Goal: Task Accomplishment & Management: Use online tool/utility

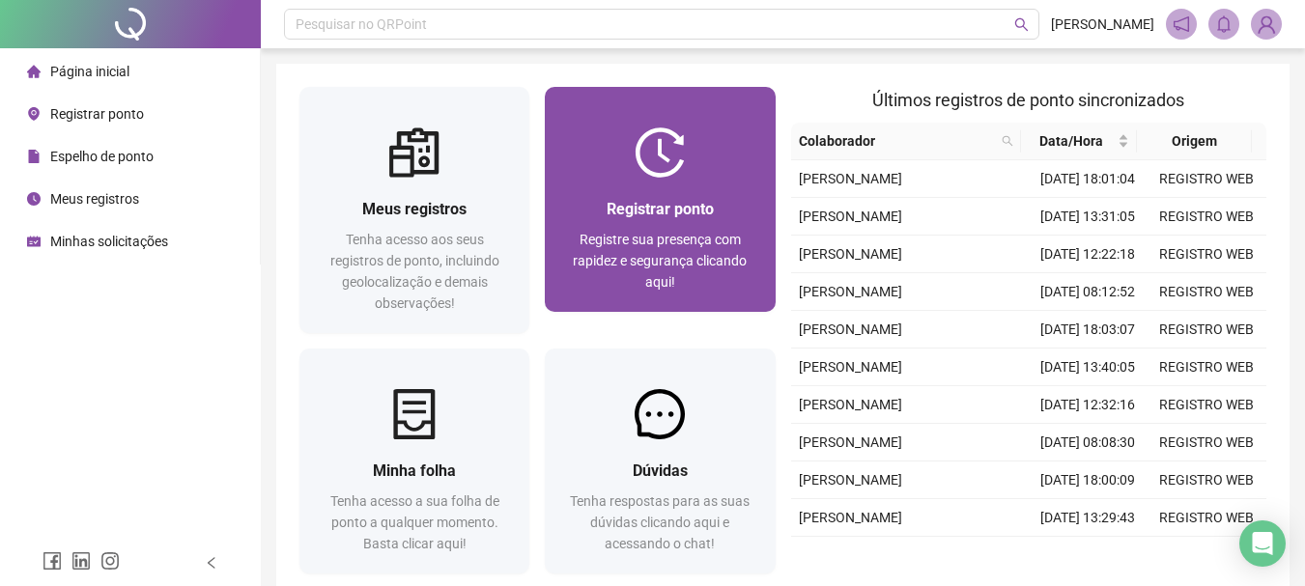
click at [731, 100] on div "Registrar ponto Registre sua presença com rapidez e segurança clicando aqui!" at bounding box center [660, 199] width 230 height 225
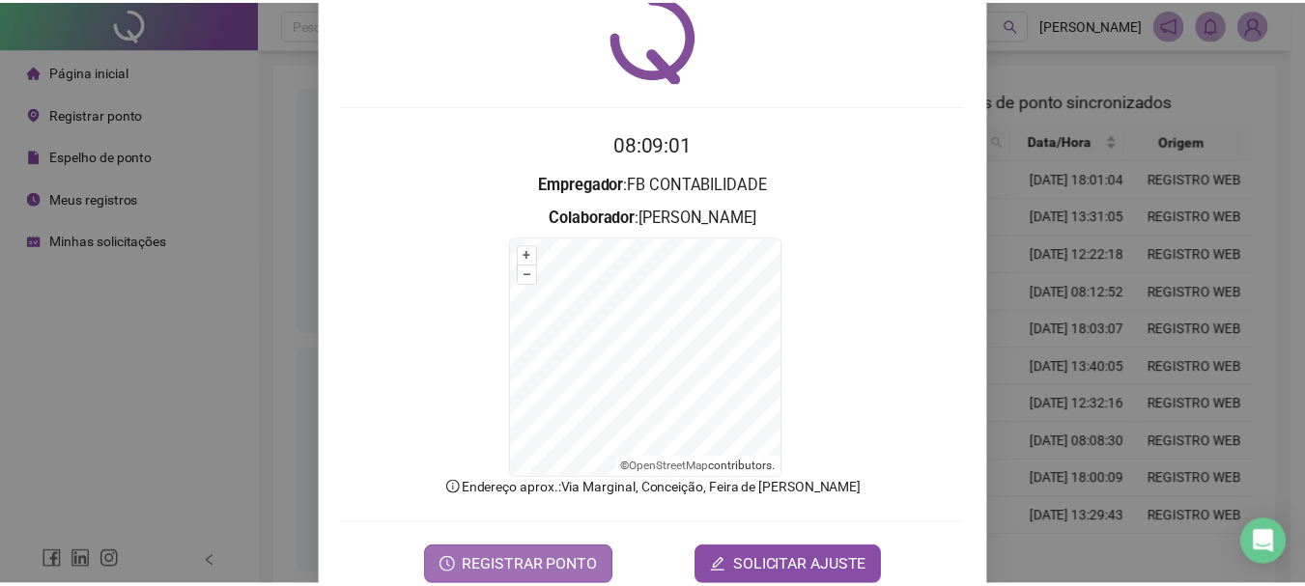
scroll to position [120, 0]
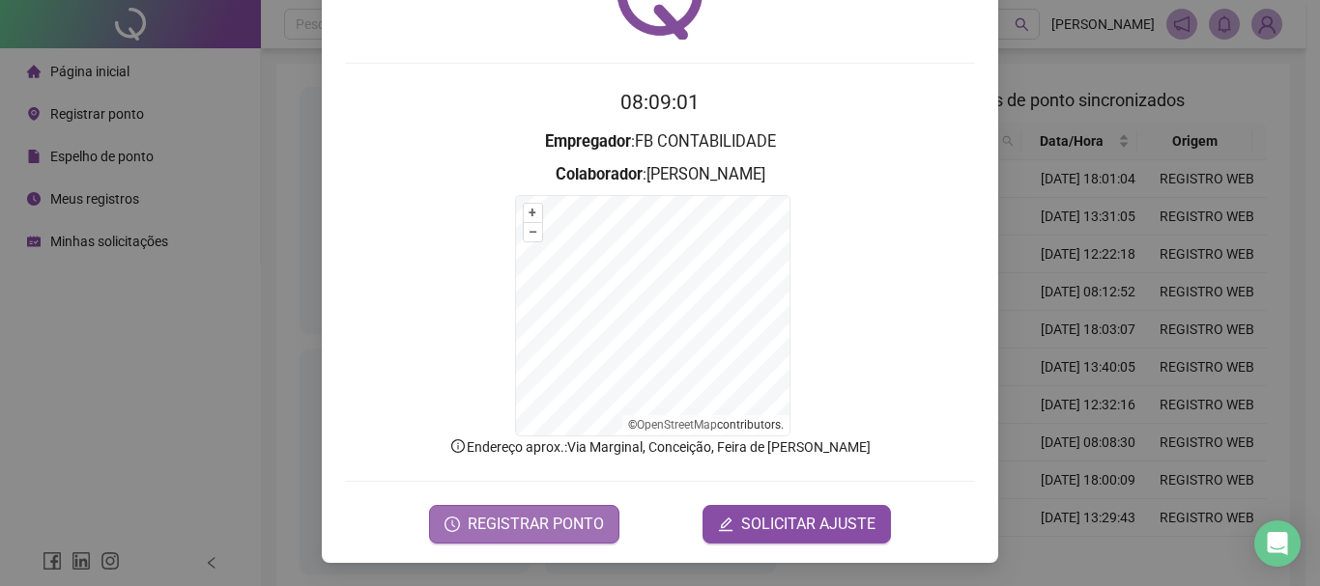
click at [495, 530] on span "REGISTRAR PONTO" at bounding box center [536, 524] width 136 height 23
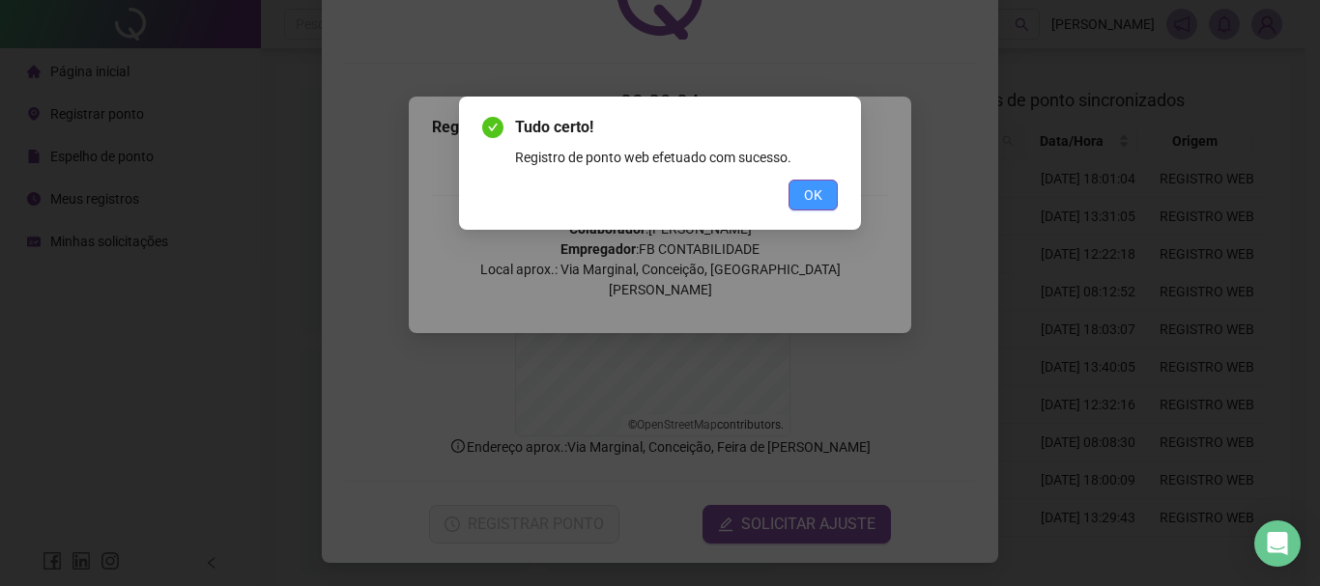
click at [820, 190] on span "OK" at bounding box center [813, 195] width 18 height 21
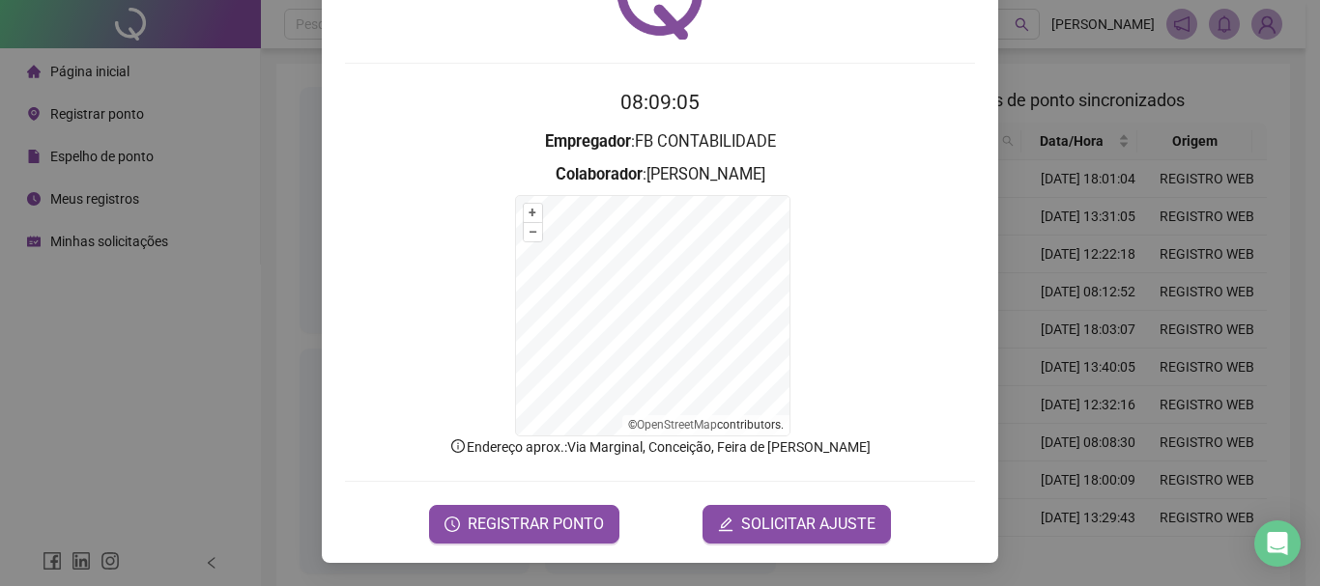
click at [224, 476] on div "Registro de ponto web 08:09:05 Empregador : FB CONTABILIDADE Colaborador : [PER…" at bounding box center [660, 293] width 1320 height 586
